Goal: Task Accomplishment & Management: Check status

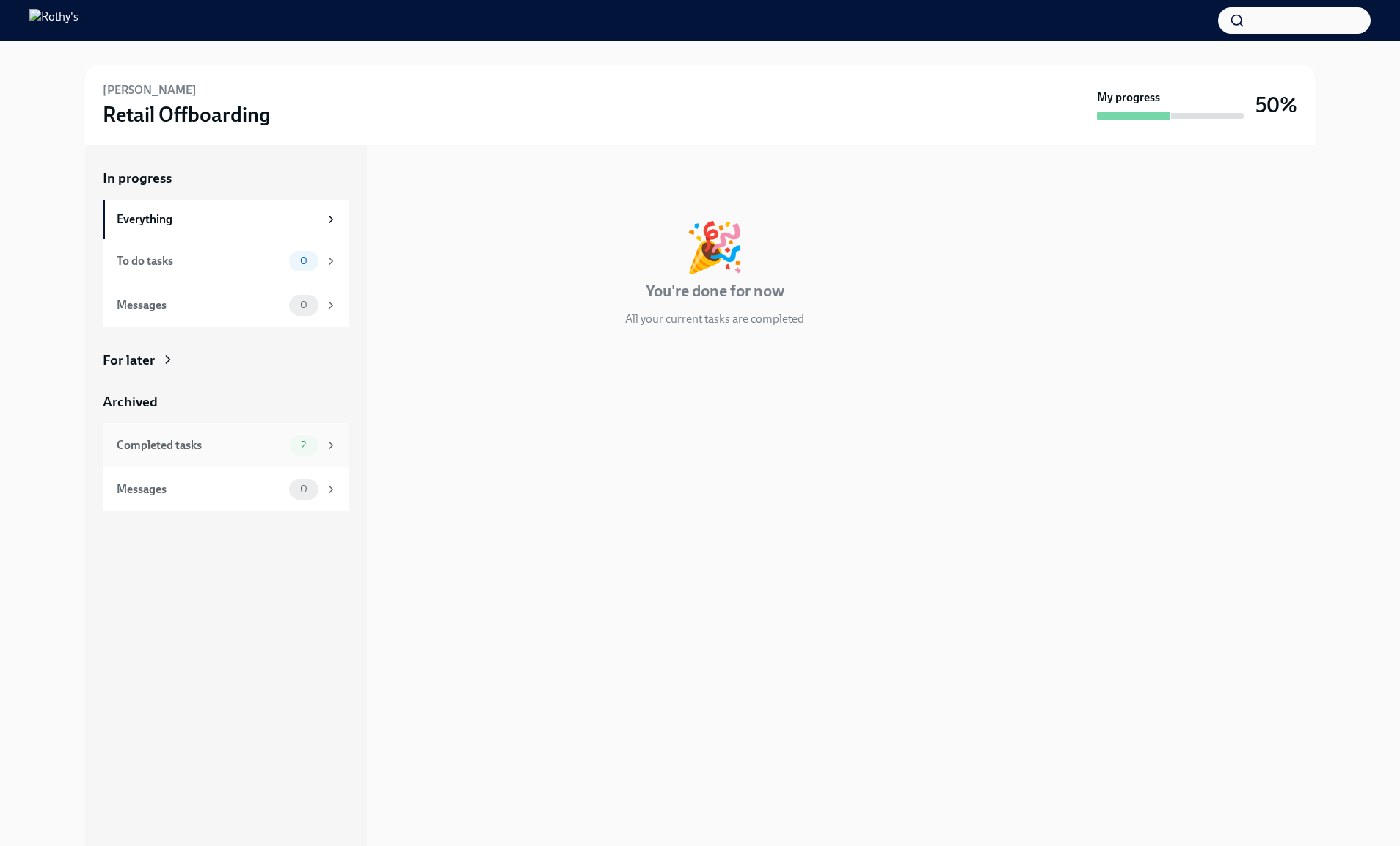
click at [199, 449] on div "Completed tasks" at bounding box center [199, 445] width 167 height 16
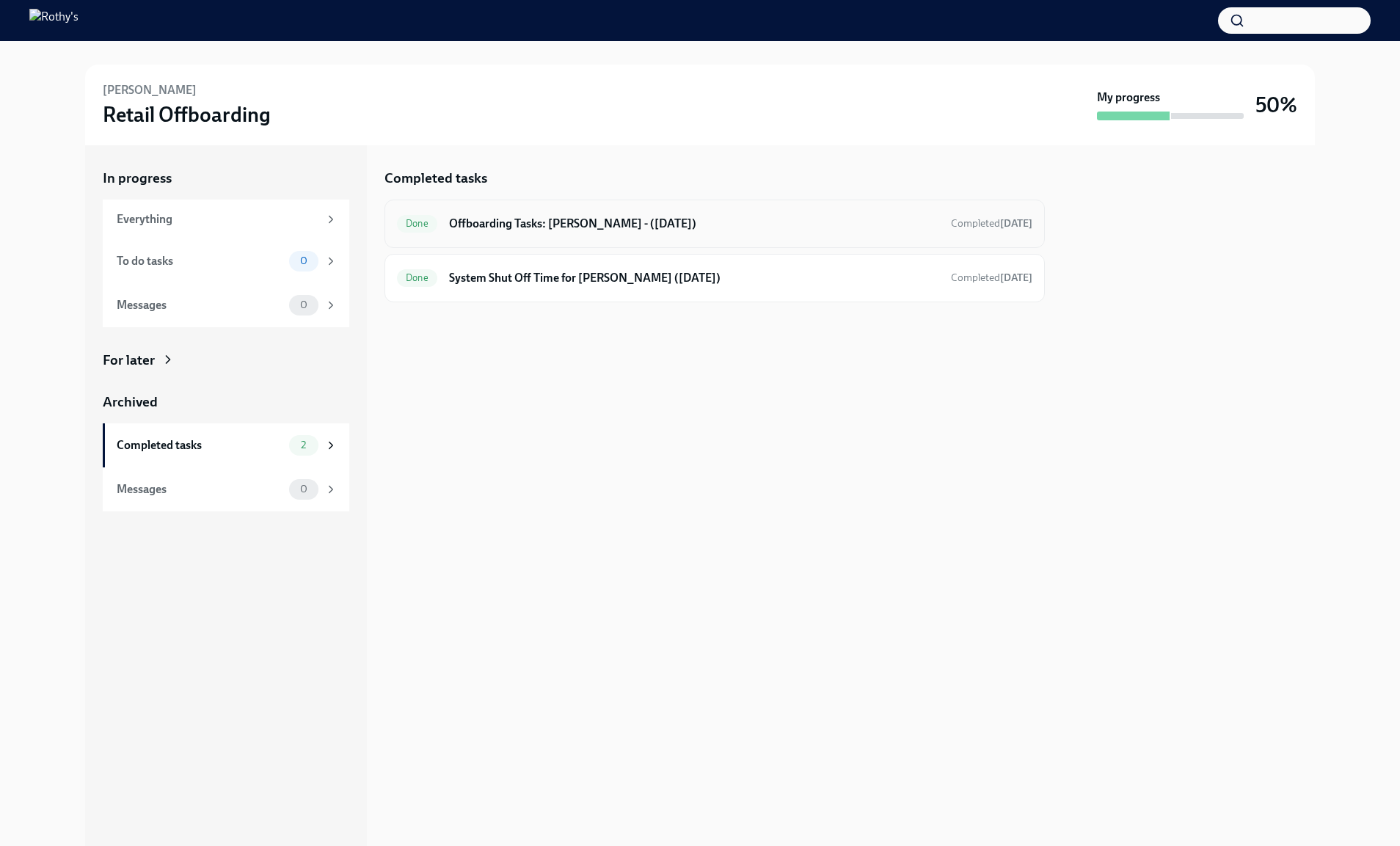
click at [646, 218] on h6 "Offboarding Tasks: Ashley - (09/29/2025)" at bounding box center [694, 224] width 490 height 16
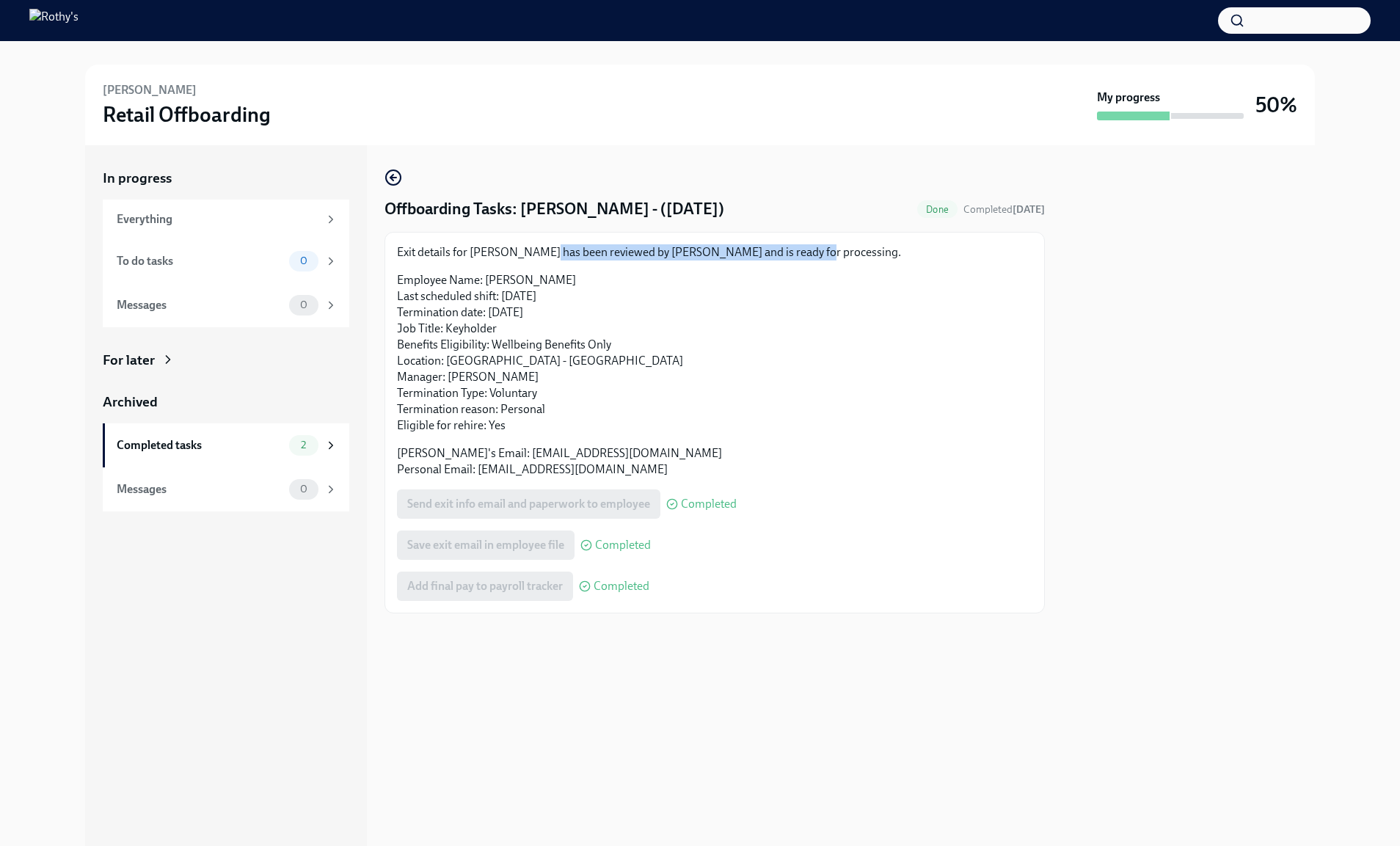
drag, startPoint x: 538, startPoint y: 251, endPoint x: 788, endPoint y: 250, distance: 250.0
click at [788, 251] on p "Exit details for Ashley has been reviewed by Mary Jelincic and is ready for pro…" at bounding box center [715, 252] width 635 height 16
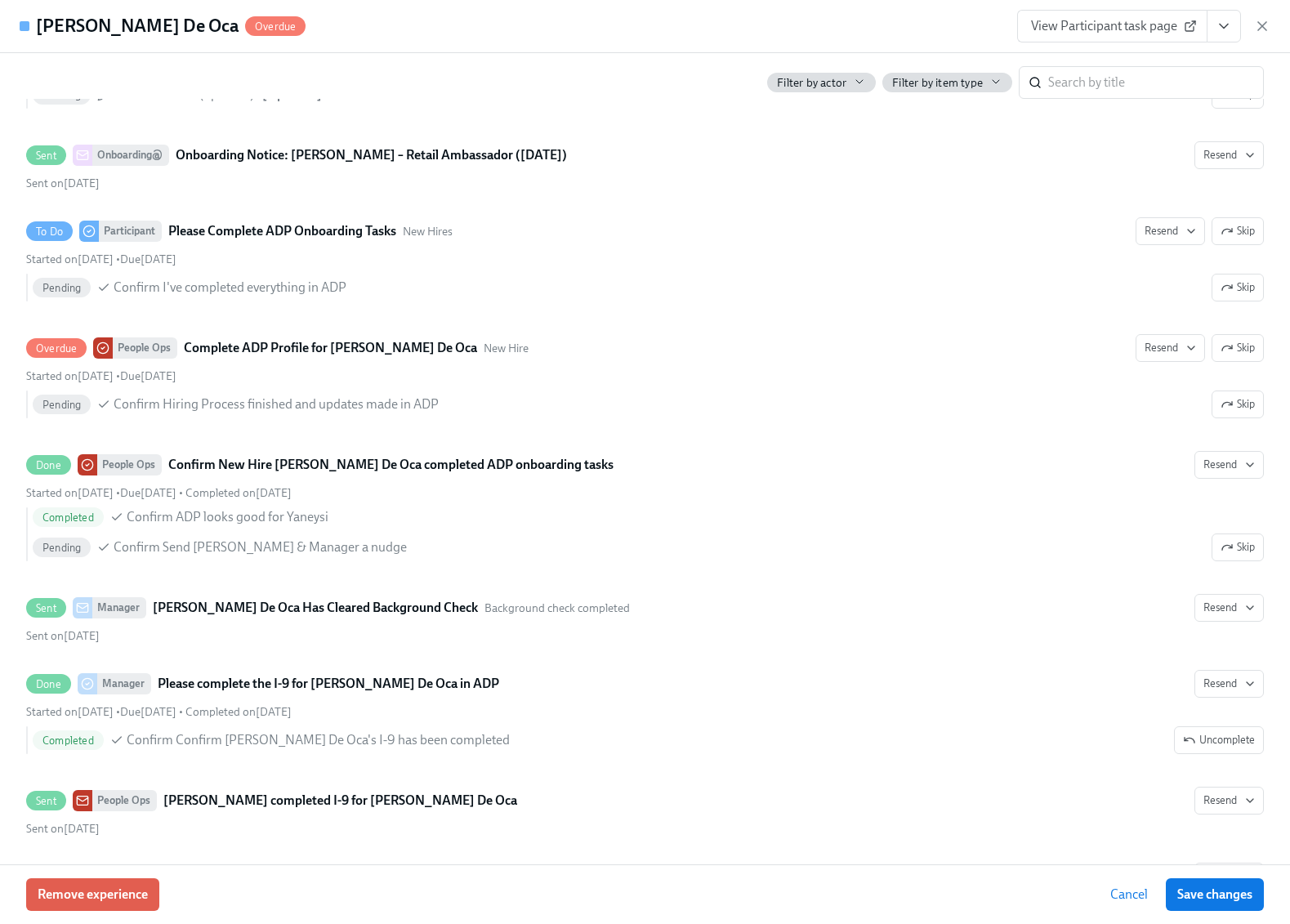
scroll to position [1081, 0]
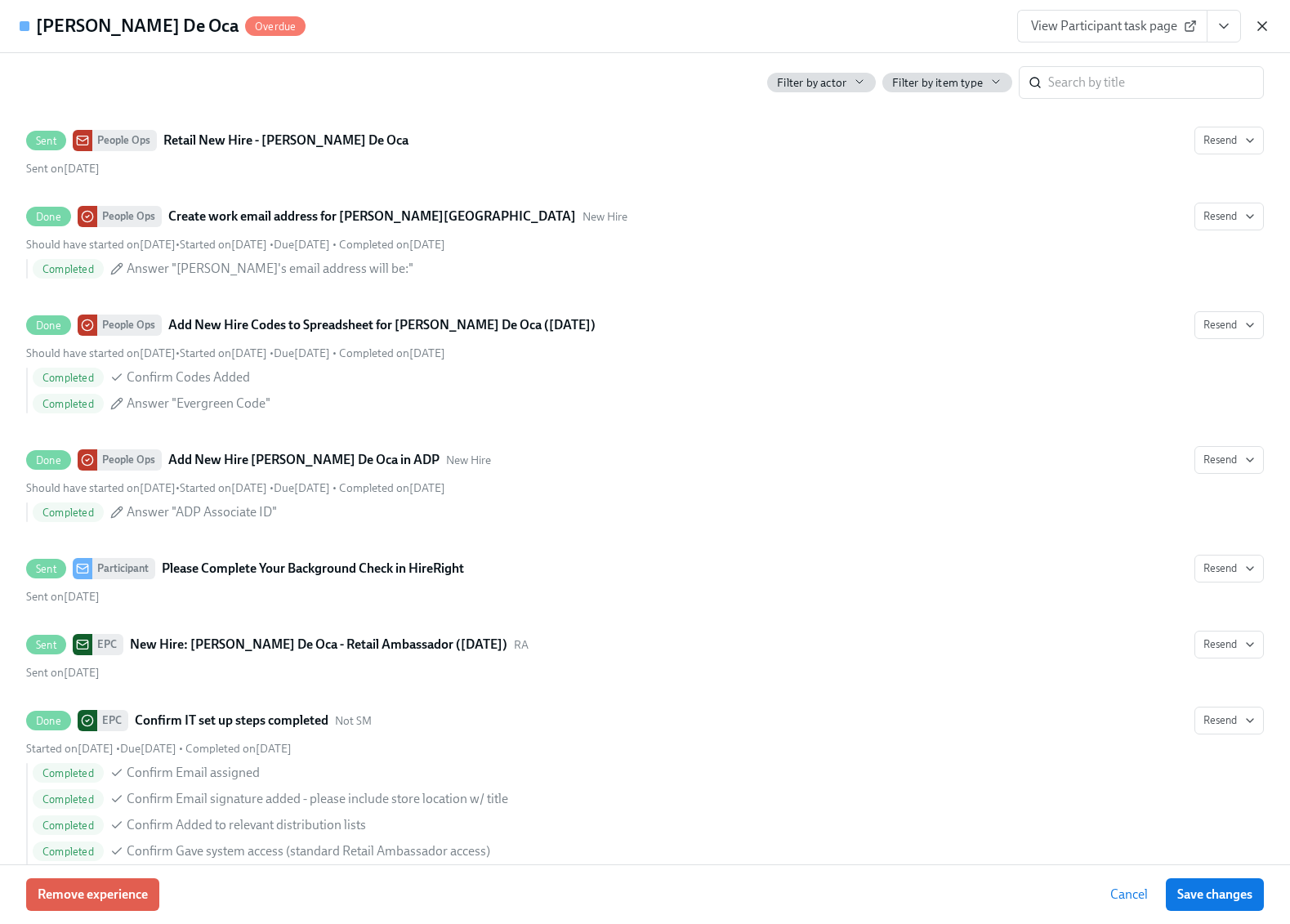
click at [1255, 24] on icon "button" at bounding box center [1261, 26] width 16 height 16
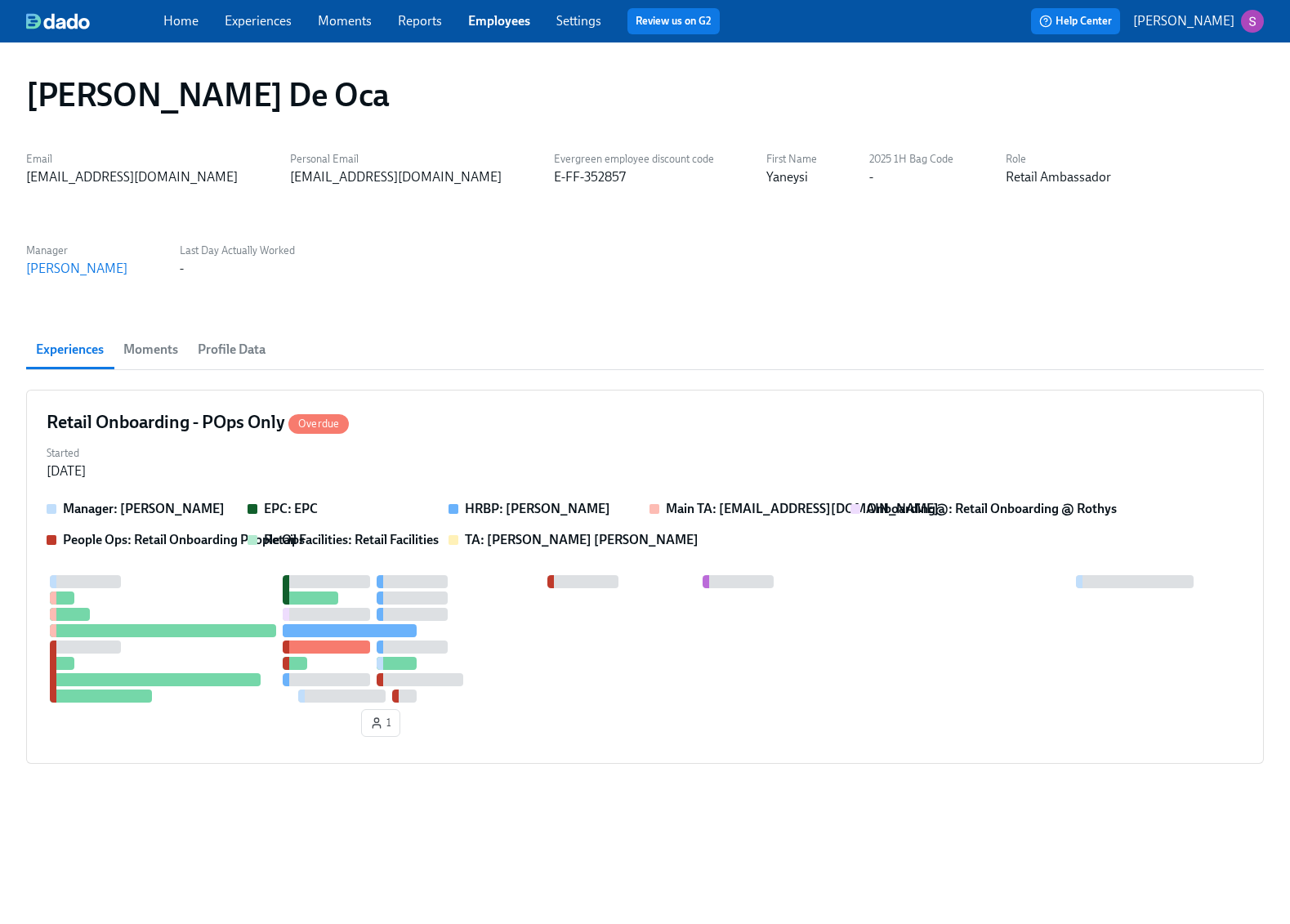
click at [502, 35] on div "Home Experiences Moments Reports Employees Settings Review us on G2 Help Center…" at bounding box center [645, 21] width 1290 height 42
click at [499, 19] on link "Employees" at bounding box center [499, 21] width 62 height 15
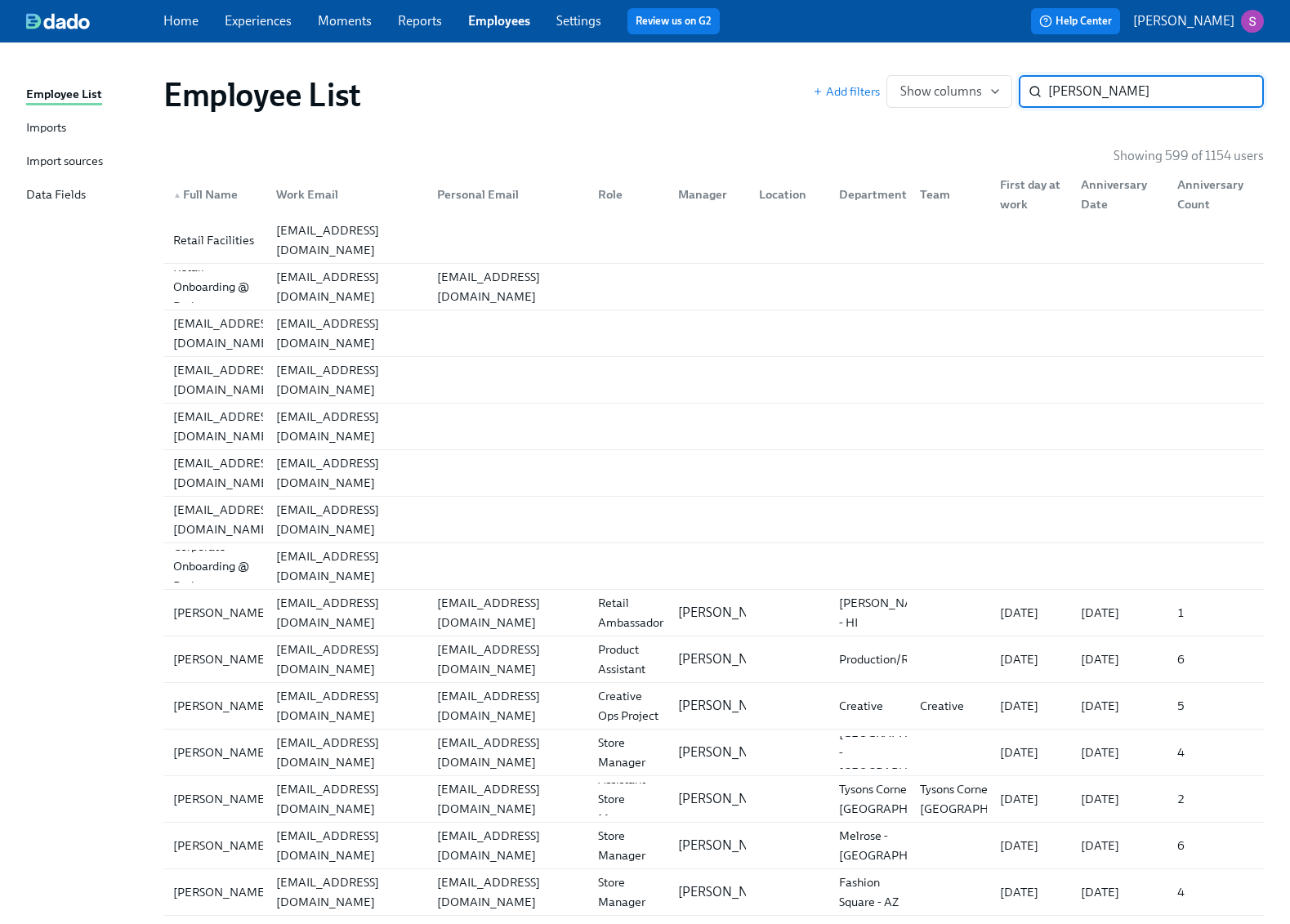
type input "sherry"
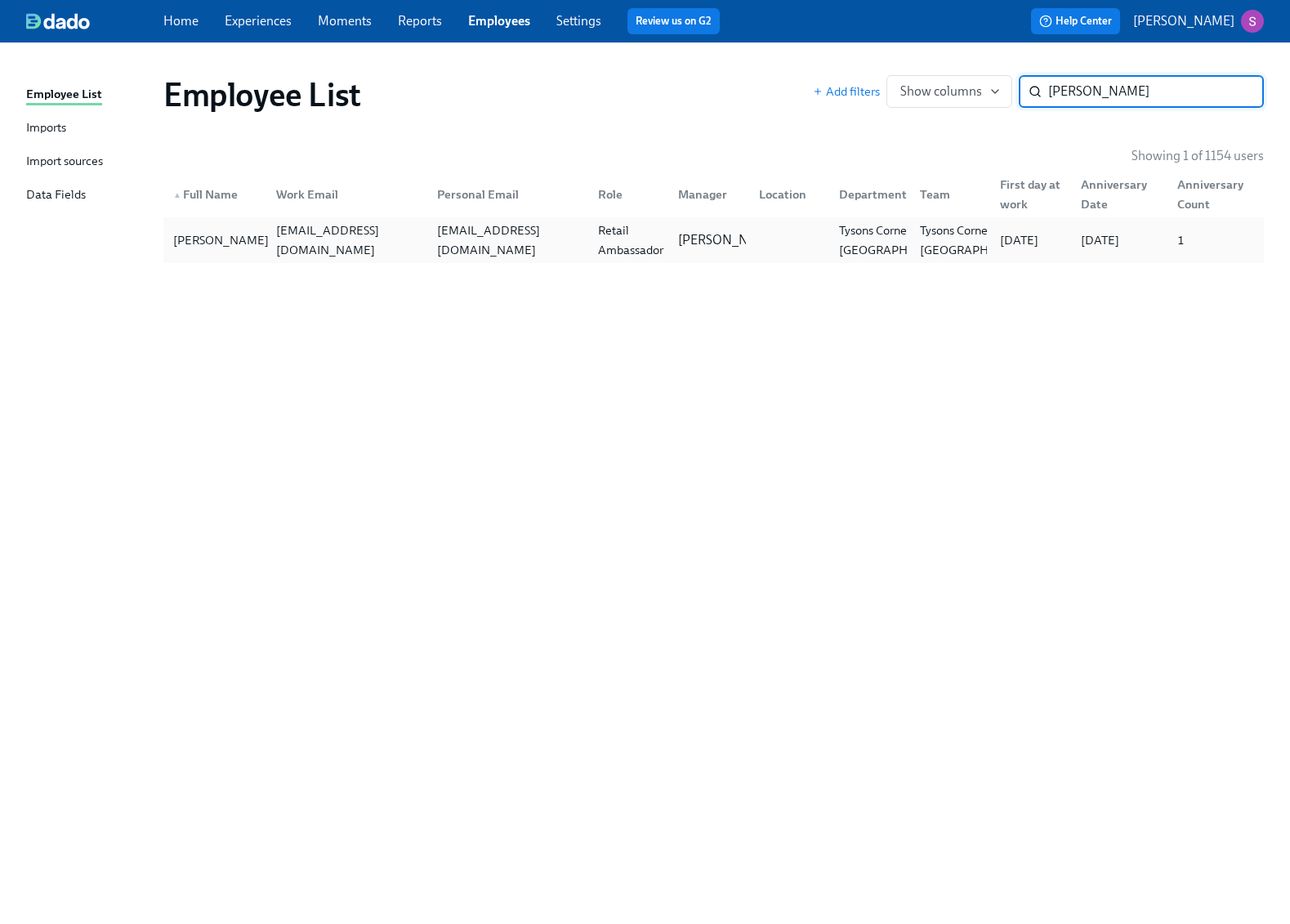
click at [183, 241] on div "Sherry Bolduc" at bounding box center [220, 240] width 109 height 19
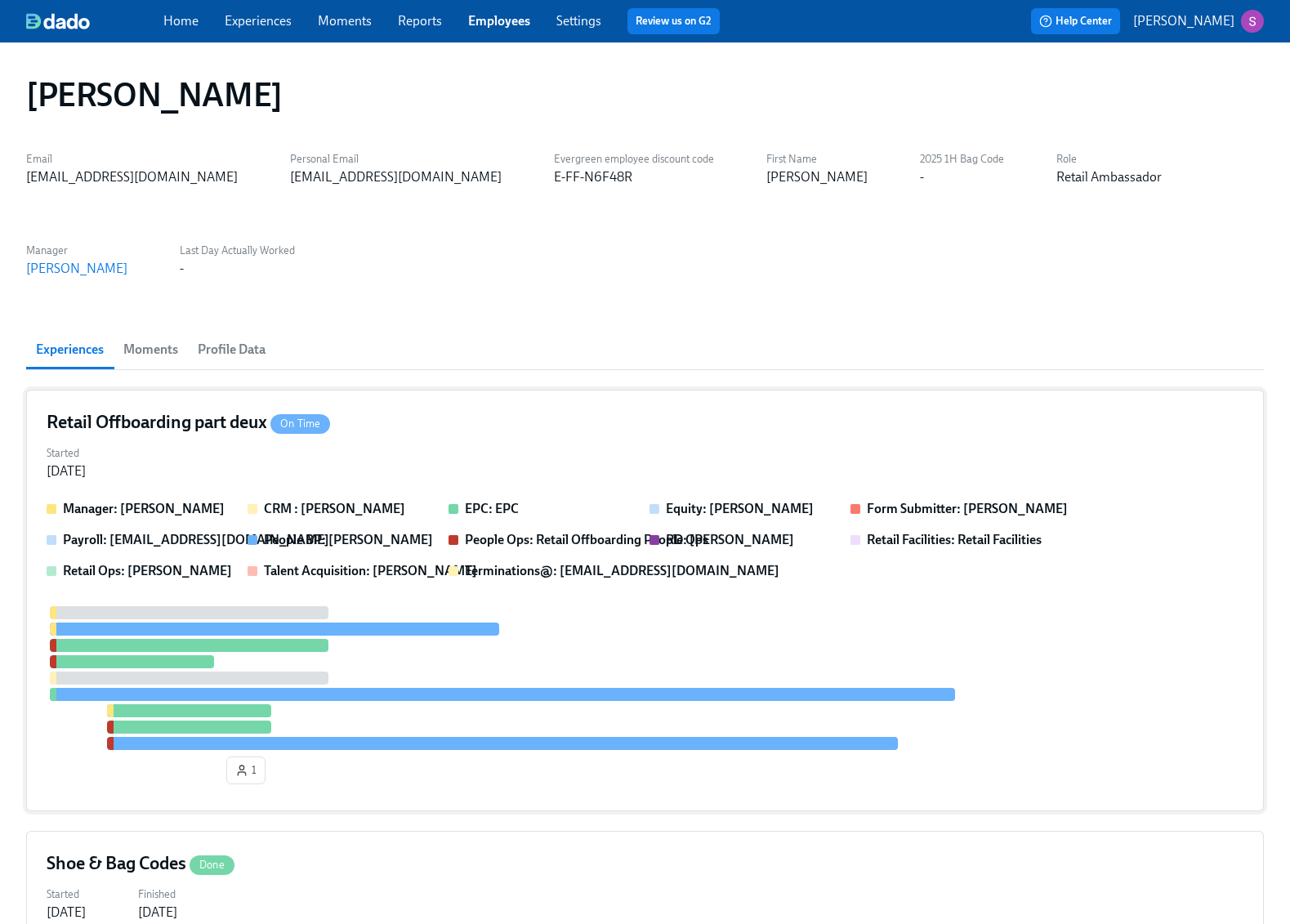
scroll to position [16, 0]
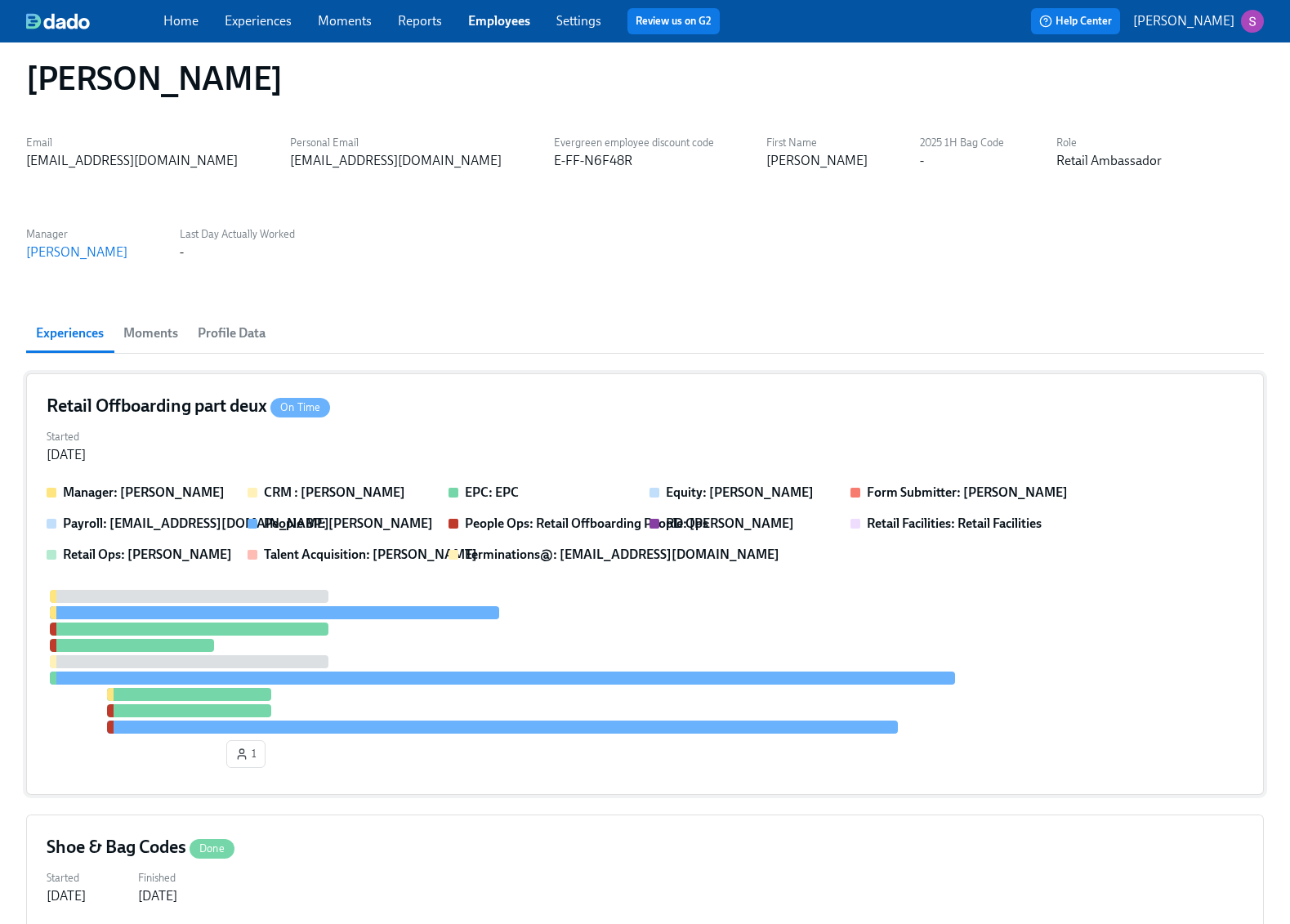
click at [556, 394] on div "Retail Offboarding part deux On Time" at bounding box center [645, 406] width 1197 height 25
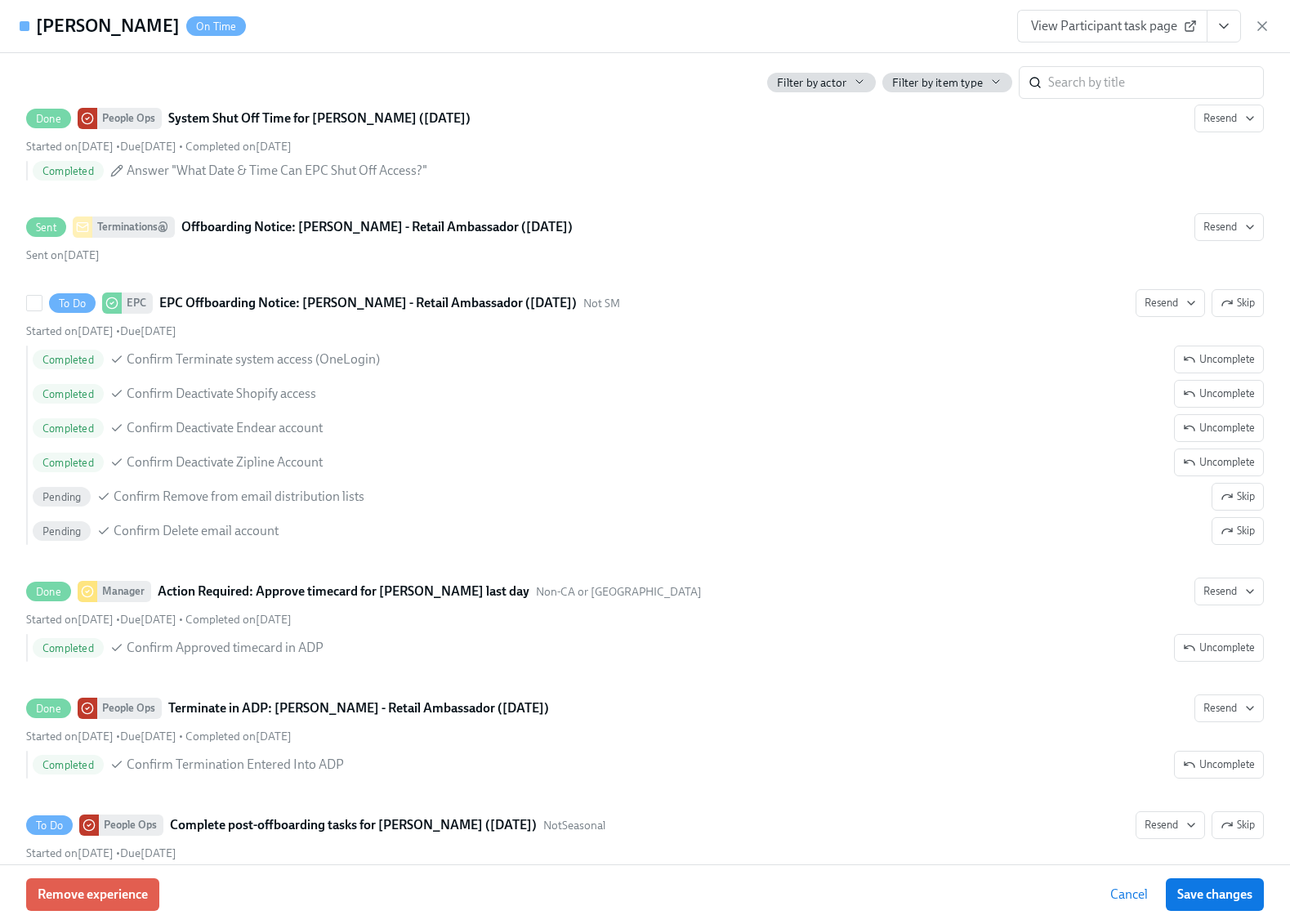
scroll to position [1216, 0]
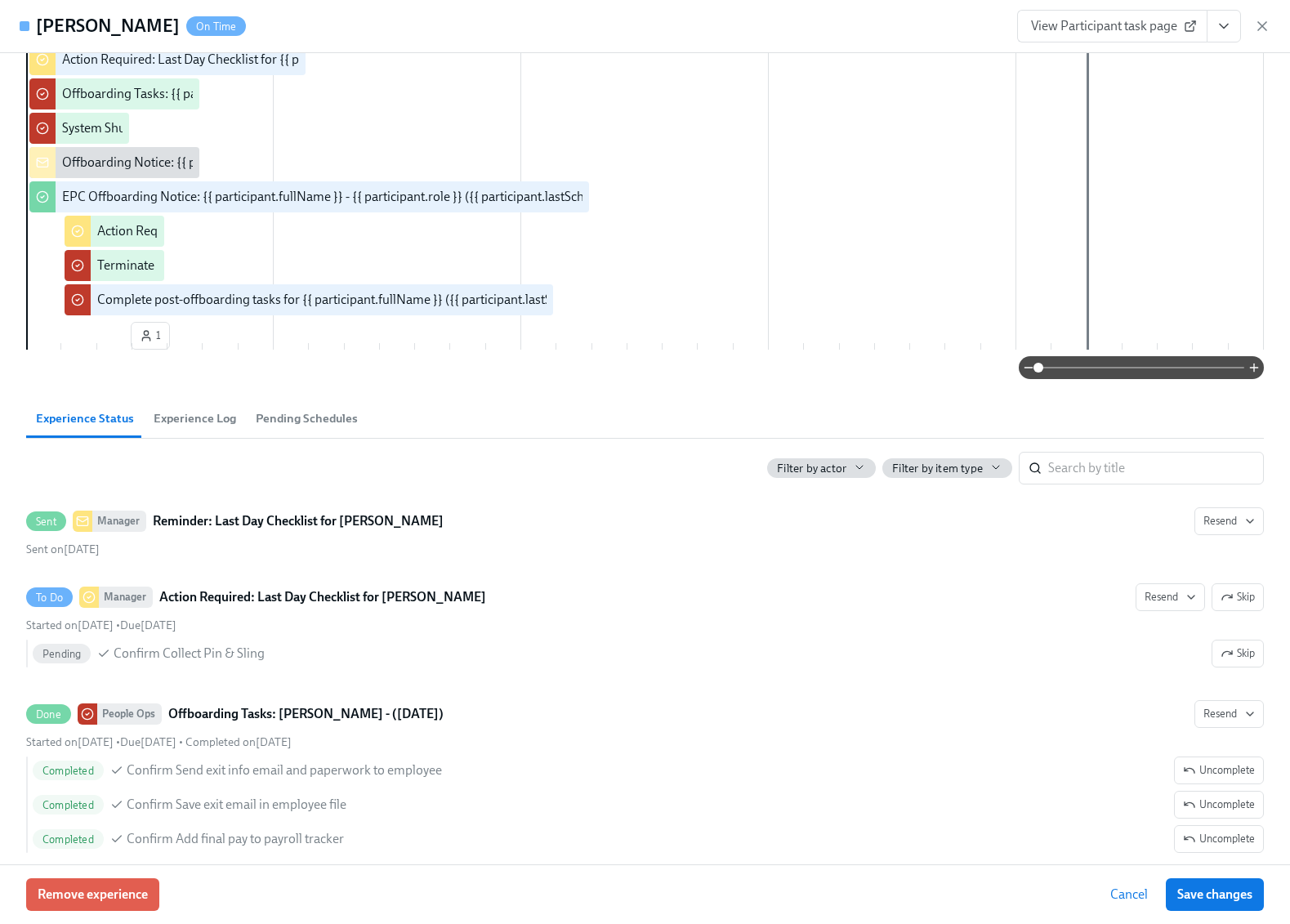
click at [194, 417] on span "Experience Log" at bounding box center [195, 419] width 83 height 19
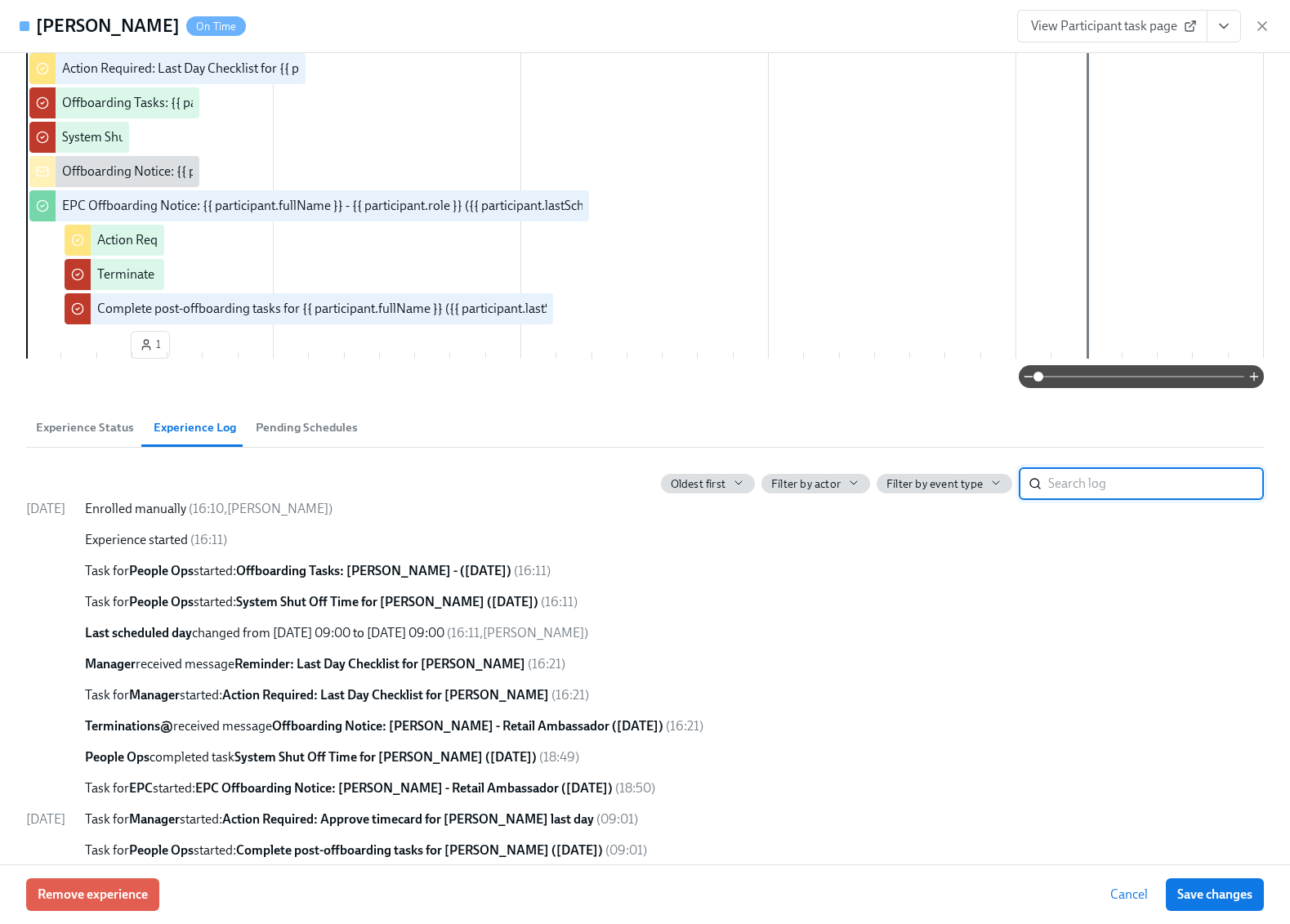
scroll to position [176, 0]
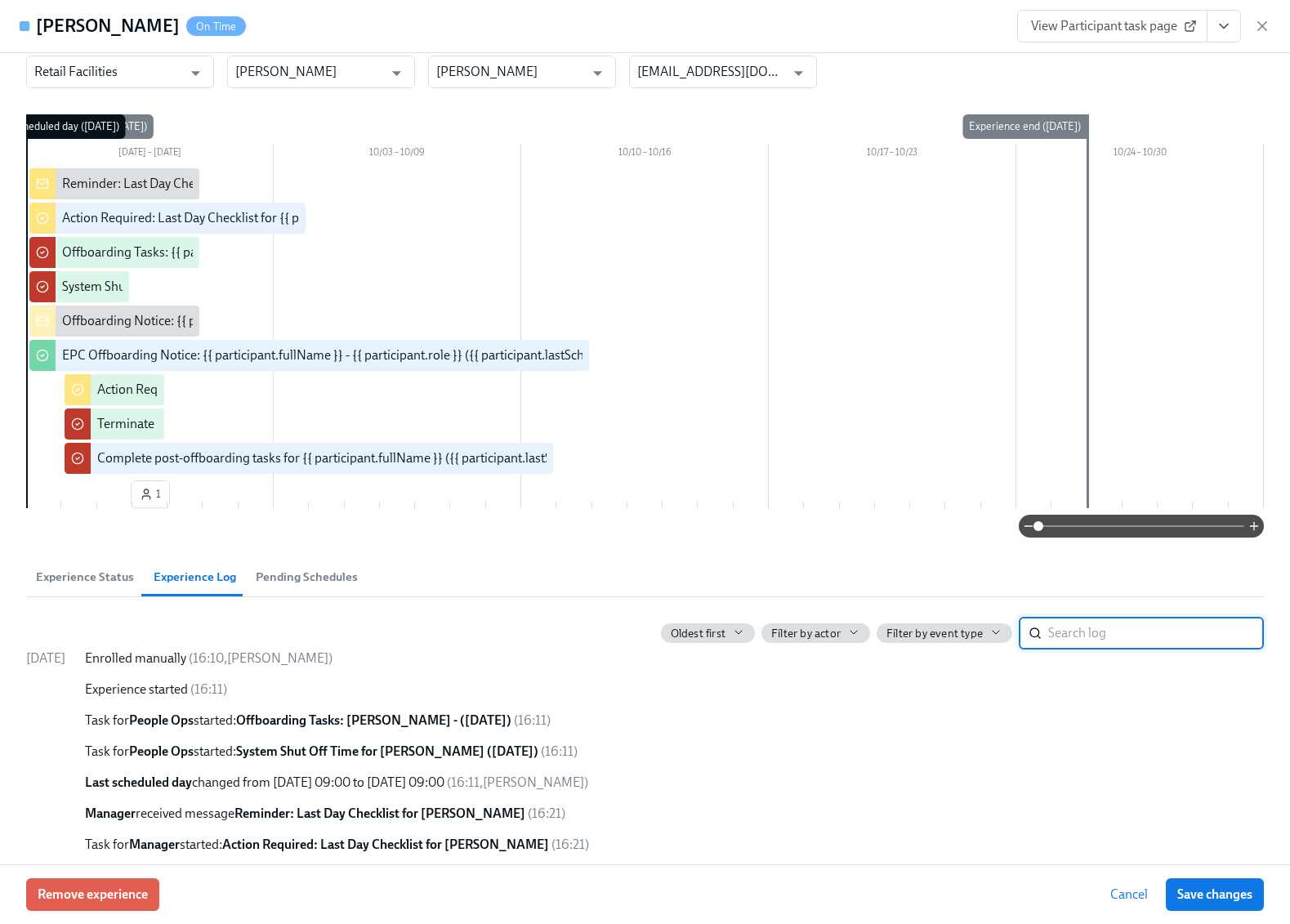
click at [286, 579] on span "Pending Schedules" at bounding box center [306, 577] width 102 height 19
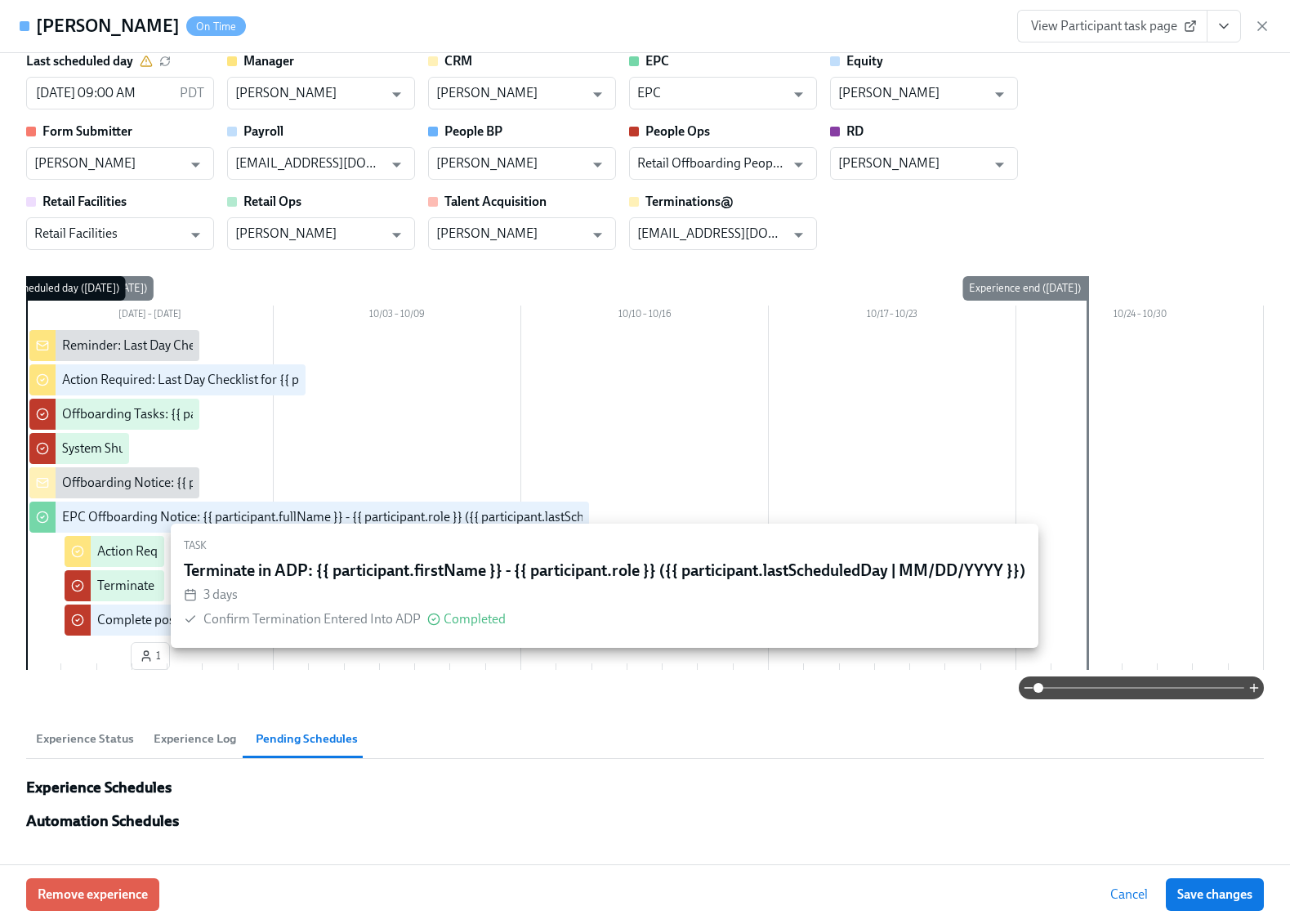
scroll to position [13, 0]
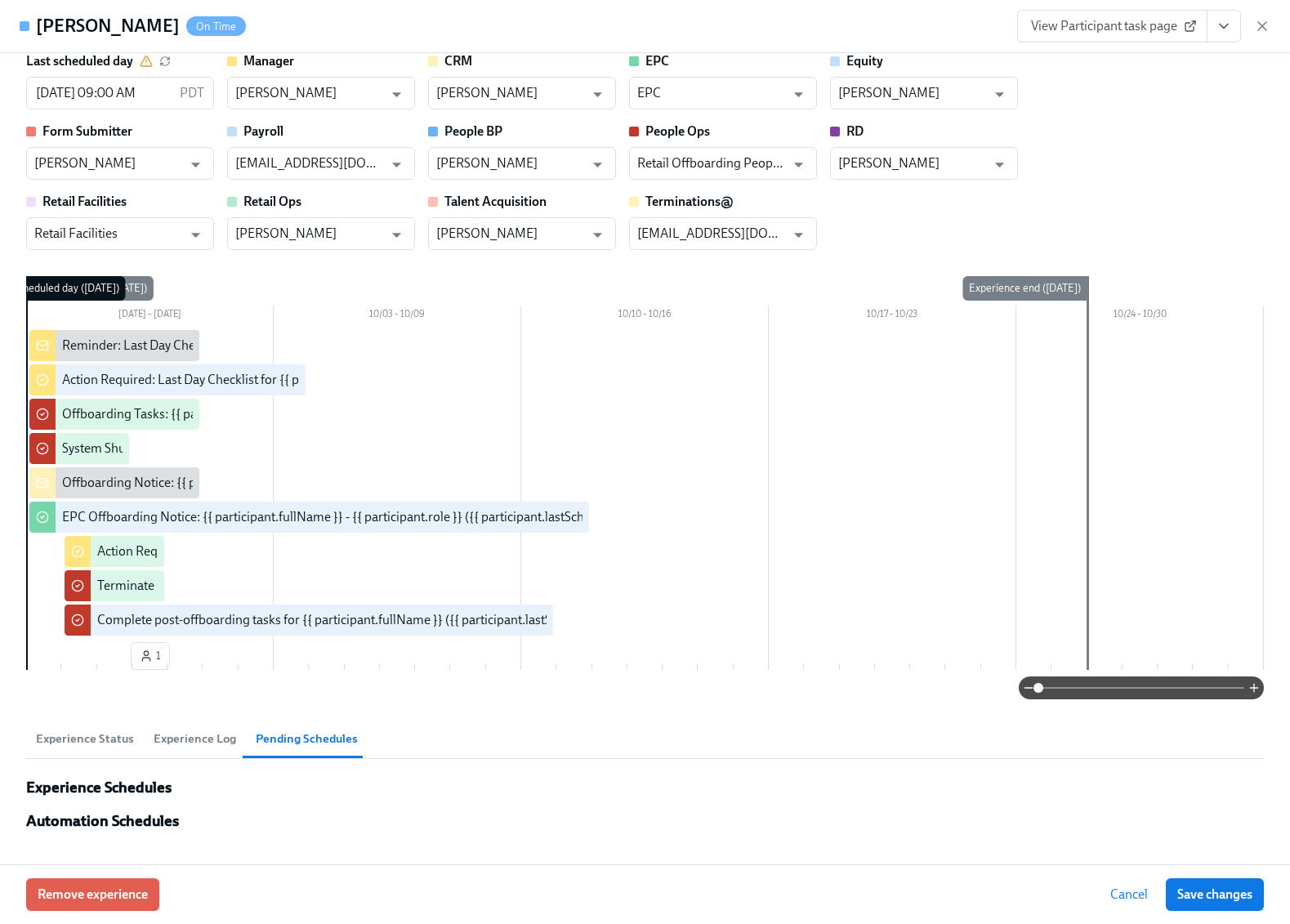
click at [104, 740] on span "Experience Status" at bounding box center [85, 739] width 98 height 19
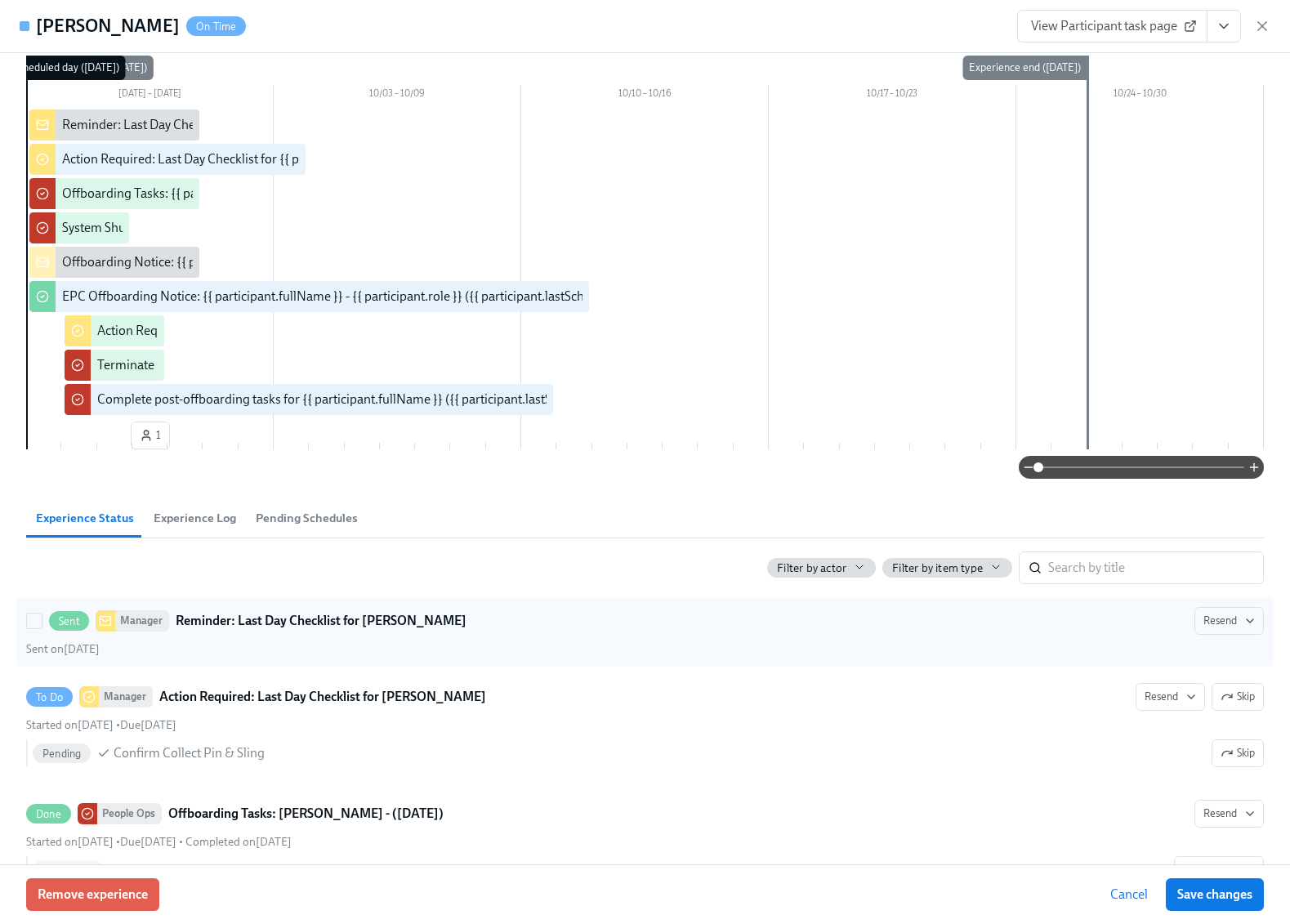
scroll to position [0, 0]
